Goal: Information Seeking & Learning: Understand process/instructions

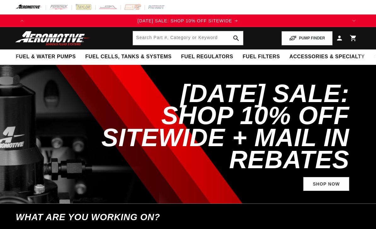
select select "1994"
select select "Chevrolet"
select select "Camaro"
select select "5.7L"
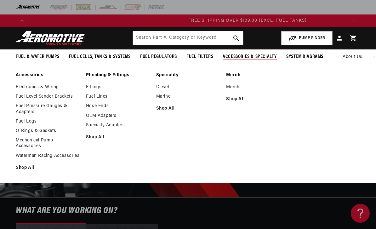
scroll to position [0, 638]
click at [108, 115] on link "OEM Adapters" at bounding box center [118, 116] width 64 height 6
click at [98, 135] on link "Shop All" at bounding box center [118, 137] width 64 height 6
click at [31, 108] on link "Fuel Pressure Gauges & Adapters" at bounding box center [48, 108] width 64 height 11
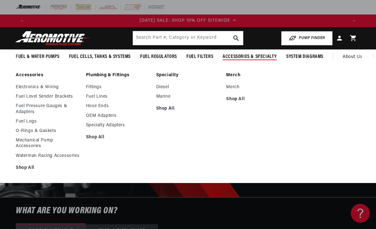
click at [102, 104] on link "Hose Ends" at bounding box center [118, 106] width 64 height 6
click at [122, 126] on link "Specialty Adapters" at bounding box center [118, 125] width 64 height 6
click at [122, 127] on link "Specialty Adapters" at bounding box center [118, 125] width 64 height 6
click at [100, 96] on link "Fuel Lines" at bounding box center [118, 97] width 64 height 6
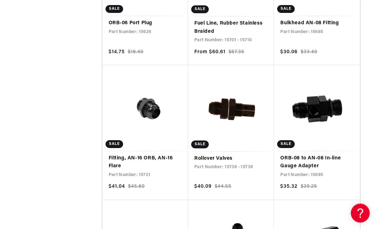
scroll to position [0, 638]
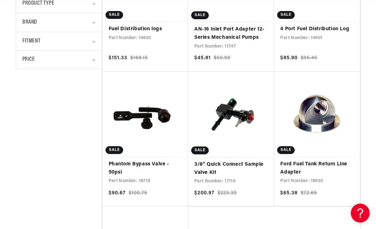
scroll to position [225, 0]
click at [137, 169] on link "Phantom Bypass Valve - 50psi" at bounding box center [145, 168] width 73 height 16
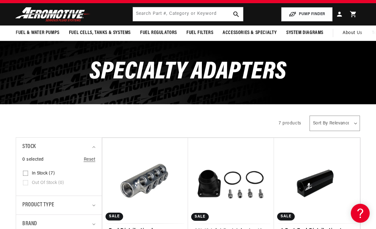
scroll to position [0, 0]
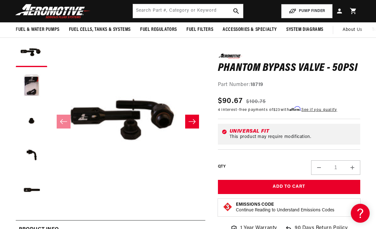
scroll to position [51, 0]
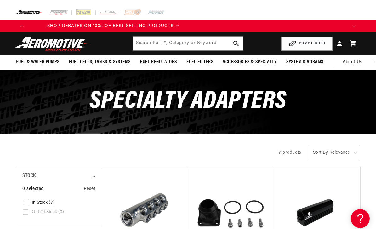
scroll to position [0, 638]
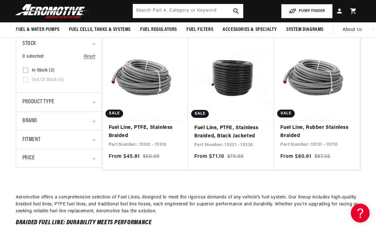
scroll to position [0, 638]
click at [294, 132] on link "Fuel Line, Rubber Stainless Braided" at bounding box center [316, 132] width 73 height 16
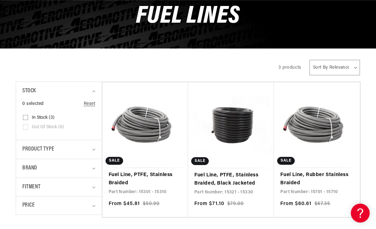
scroll to position [80, 0]
click at [238, 179] on link "Fuel Line, PTFE, Stainless Braided, Black Jacketed" at bounding box center [230, 179] width 73 height 16
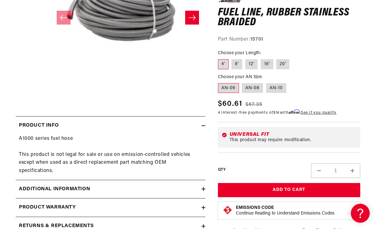
scroll to position [0, 638]
click at [203, 187] on icon at bounding box center [203, 189] width 0 height 4
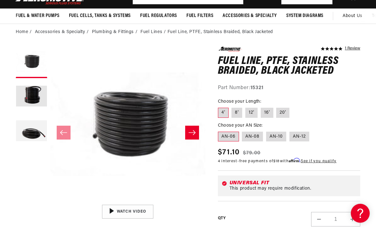
click at [279, 110] on label "20'" at bounding box center [282, 113] width 13 height 10
click at [277, 107] on input "20'" at bounding box center [276, 106] width 0 height 0
radio input "true"
click at [251, 137] on label "AN-08" at bounding box center [252, 137] width 21 height 10
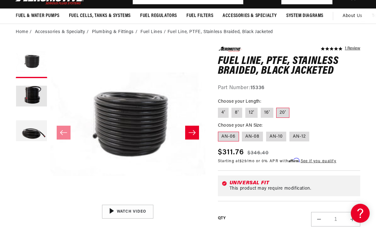
click at [242, 131] on input "AN-08" at bounding box center [242, 130] width 0 height 0
radio input "true"
click at [262, 110] on label "16'" at bounding box center [267, 113] width 13 height 10
click at [261, 107] on input "16'" at bounding box center [261, 106] width 0 height 0
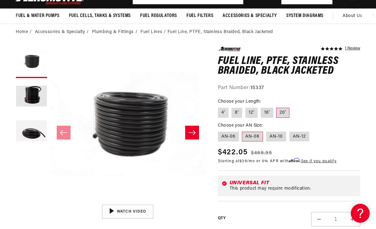
radio input "true"
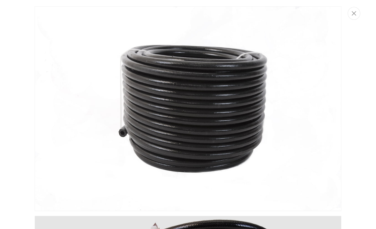
click at [357, 13] on button "Close" at bounding box center [354, 13] width 13 height 13
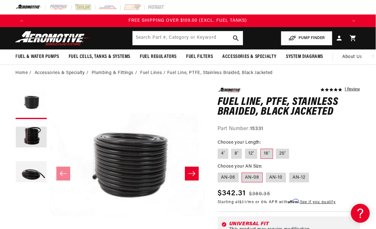
click at [34, 131] on button "Load image 2 in gallery view" at bounding box center [30, 137] width 31 height 31
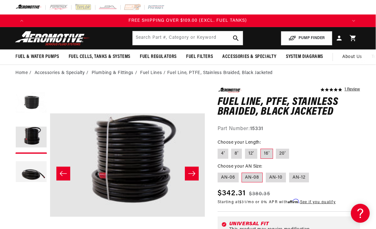
click at [188, 171] on icon "Slide right" at bounding box center [192, 173] width 8 height 6
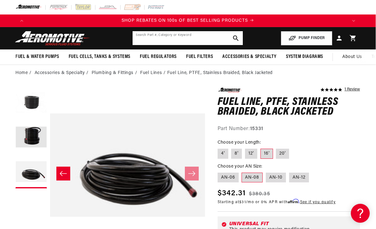
click at [157, 38] on input "text" at bounding box center [188, 38] width 110 height 14
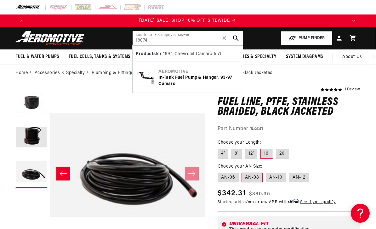
type input "18074"
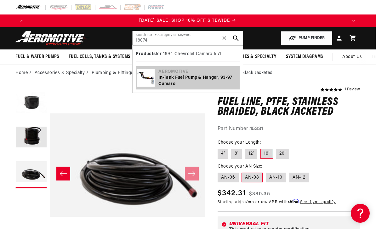
click at [176, 79] on div "In-Tank Fuel Pump & Hanger, 93-97 Camaro" at bounding box center [198, 81] width 80 height 12
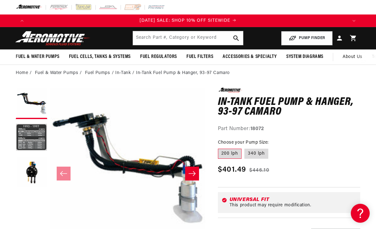
click at [260, 150] on label "340 lph" at bounding box center [256, 154] width 24 height 10
click at [245, 148] on input "340 lph" at bounding box center [245, 147] width 0 height 0
radio input "true"
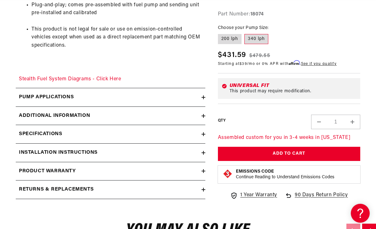
scroll to position [451, 0]
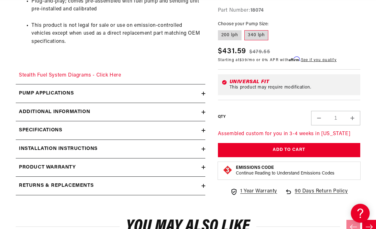
click at [203, 92] on icon at bounding box center [203, 94] width 0 height 4
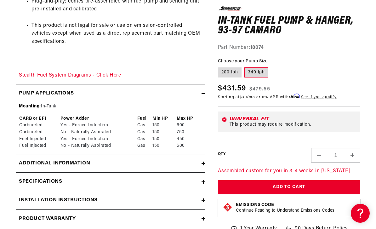
scroll to position [0, 0]
click at [205, 92] on icon at bounding box center [203, 94] width 4 height 4
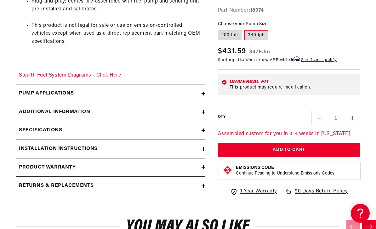
click at [205, 110] on icon at bounding box center [203, 112] width 4 height 4
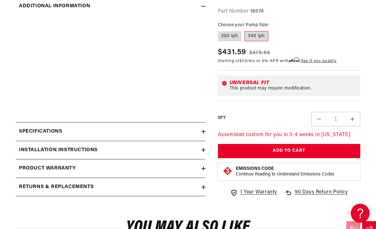
click at [204, 130] on icon at bounding box center [203, 132] width 4 height 4
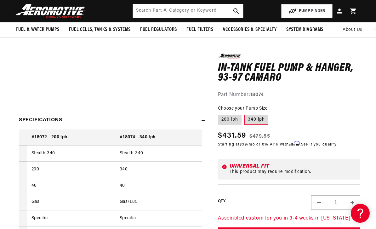
scroll to position [558, 0]
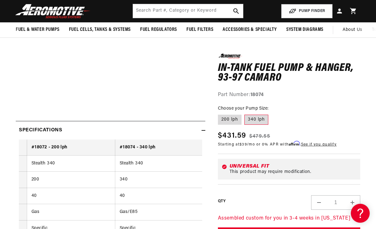
click at [203, 128] on icon at bounding box center [203, 130] width 4 height 4
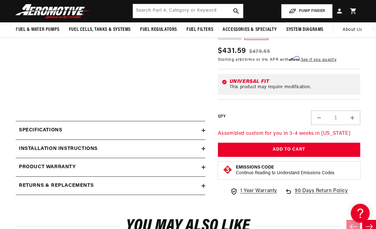
scroll to position [0, 638]
click at [205, 147] on icon at bounding box center [203, 149] width 4 height 4
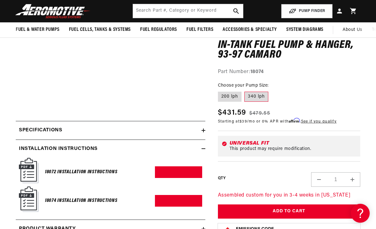
click at [178, 195] on link "Download PDF" at bounding box center [178, 201] width 47 height 12
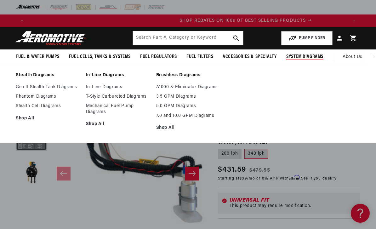
scroll to position [0, 319]
click at [64, 88] on link "Gen II Stealth Tank Diagrams" at bounding box center [48, 87] width 64 height 6
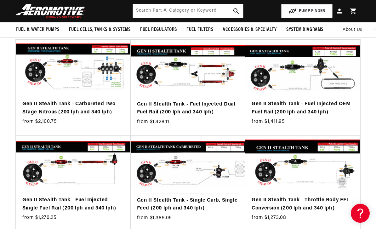
scroll to position [0, 158]
click at [299, 107] on link "Gen II Stealth Tank - Fuel Injected OEM Fuel Rail (200 lph and 340 lph)" at bounding box center [303, 108] width 102 height 16
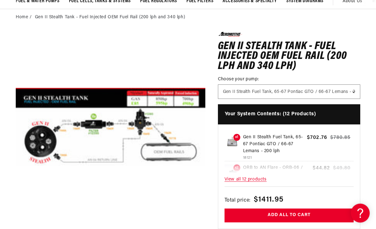
scroll to position [56, 0]
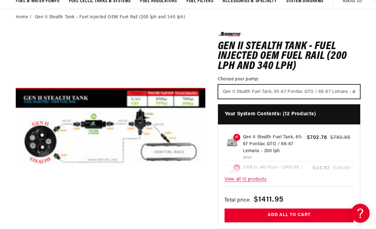
click at [352, 92] on select "Gen II Stealth Fuel Tank, 65-67 Pontiac GTO / 66-67 Lemans - 200 lph Gen II Ste…" at bounding box center [289, 92] width 142 height 14
select select "/products/gen-ii-stealth-fuel-tank-93-97-camaro"
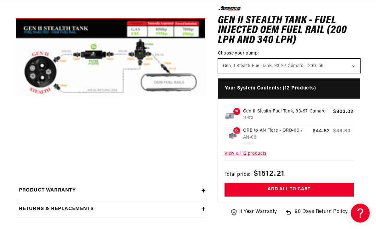
scroll to position [125, 0]
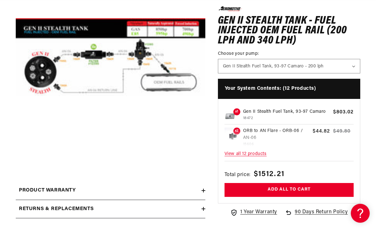
click at [250, 156] on span "View all 12 products" at bounding box center [288, 154] width 129 height 14
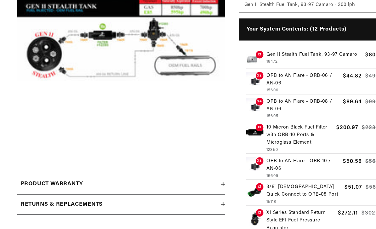
scroll to position [0, 0]
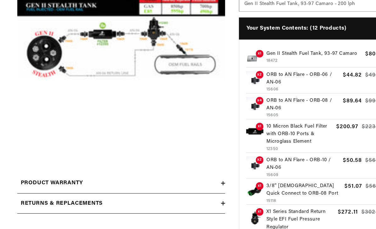
click at [258, 174] on p "3/8'' [DEMOGRAPHIC_DATA] Quick Connect to ORB-08 Port" at bounding box center [277, 175] width 68 height 14
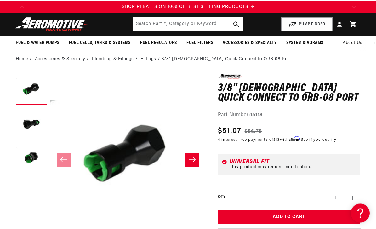
scroll to position [14, 0]
click at [34, 123] on button "Load image 2 in gallery view" at bounding box center [31, 123] width 31 height 31
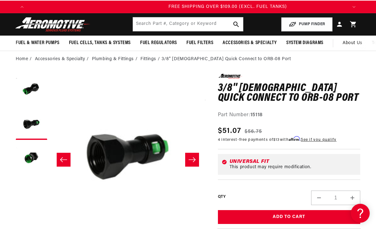
scroll to position [0, 638]
click at [194, 159] on icon "Slide right" at bounding box center [192, 159] width 8 height 6
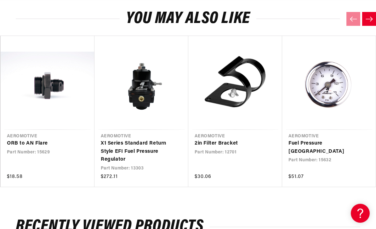
scroll to position [0, 0]
